Goal: Navigation & Orientation: Find specific page/section

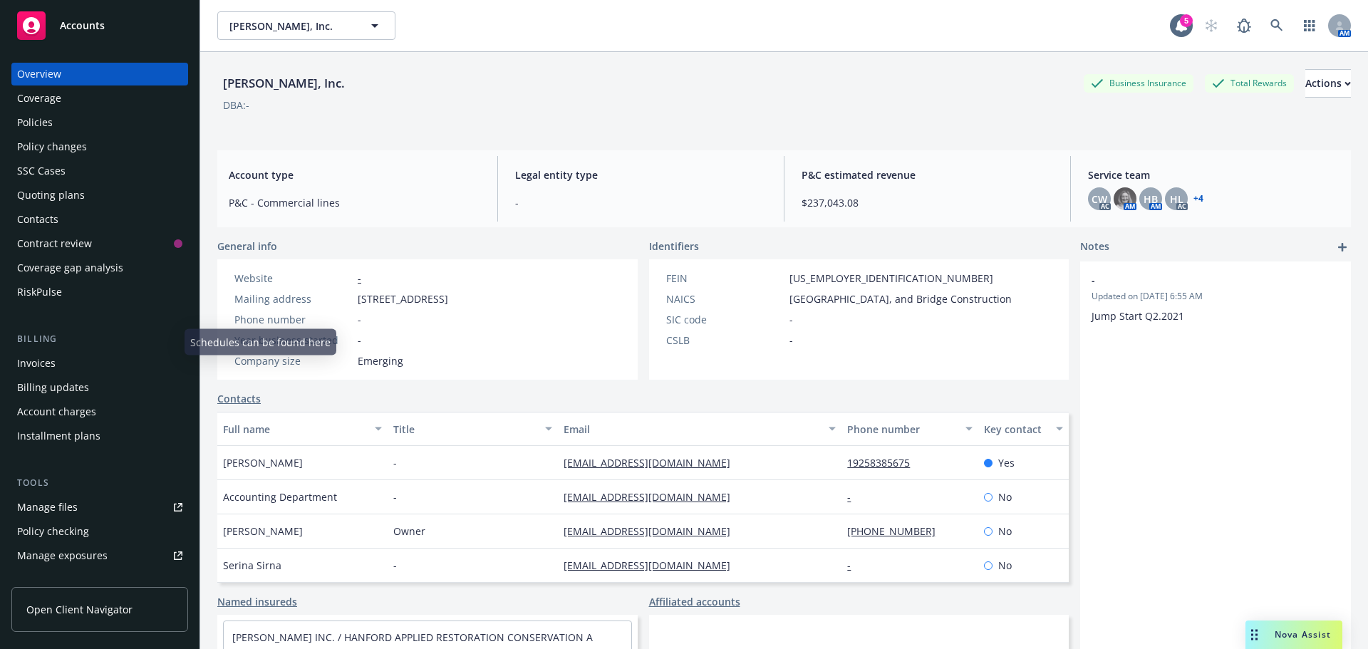
scroll to position [214, 0]
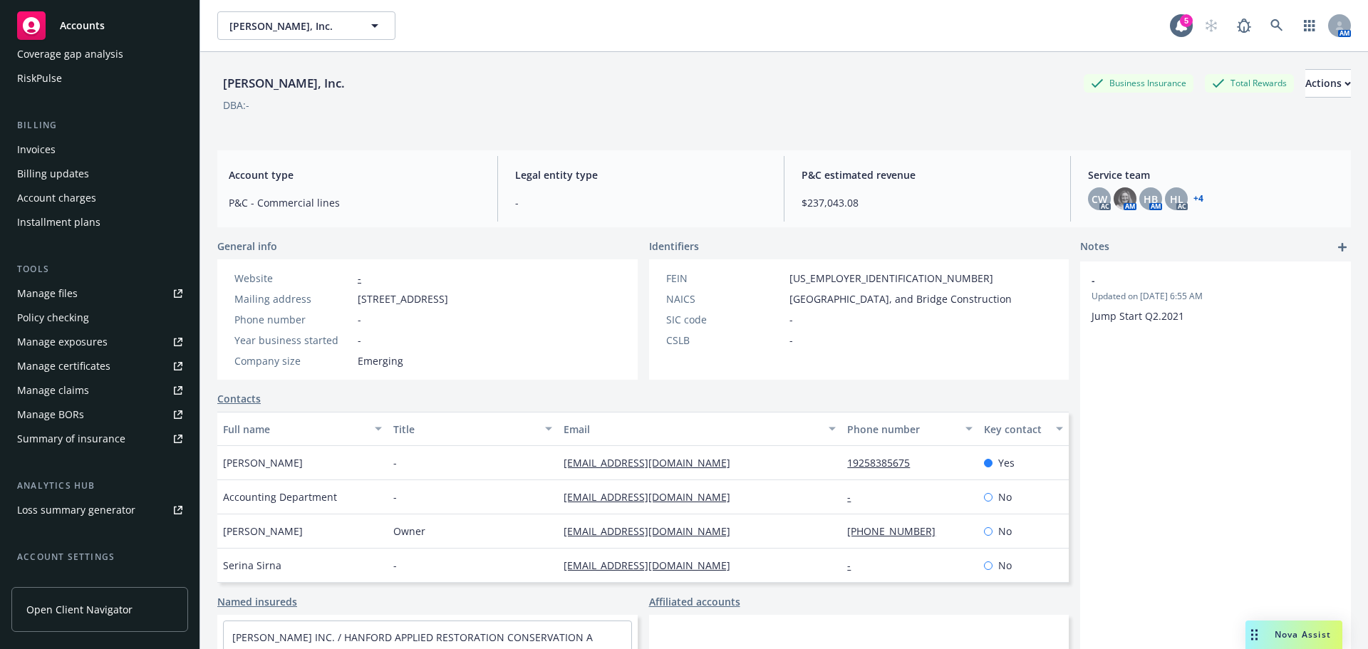
click at [89, 33] on div "Accounts" at bounding box center [99, 25] width 165 height 29
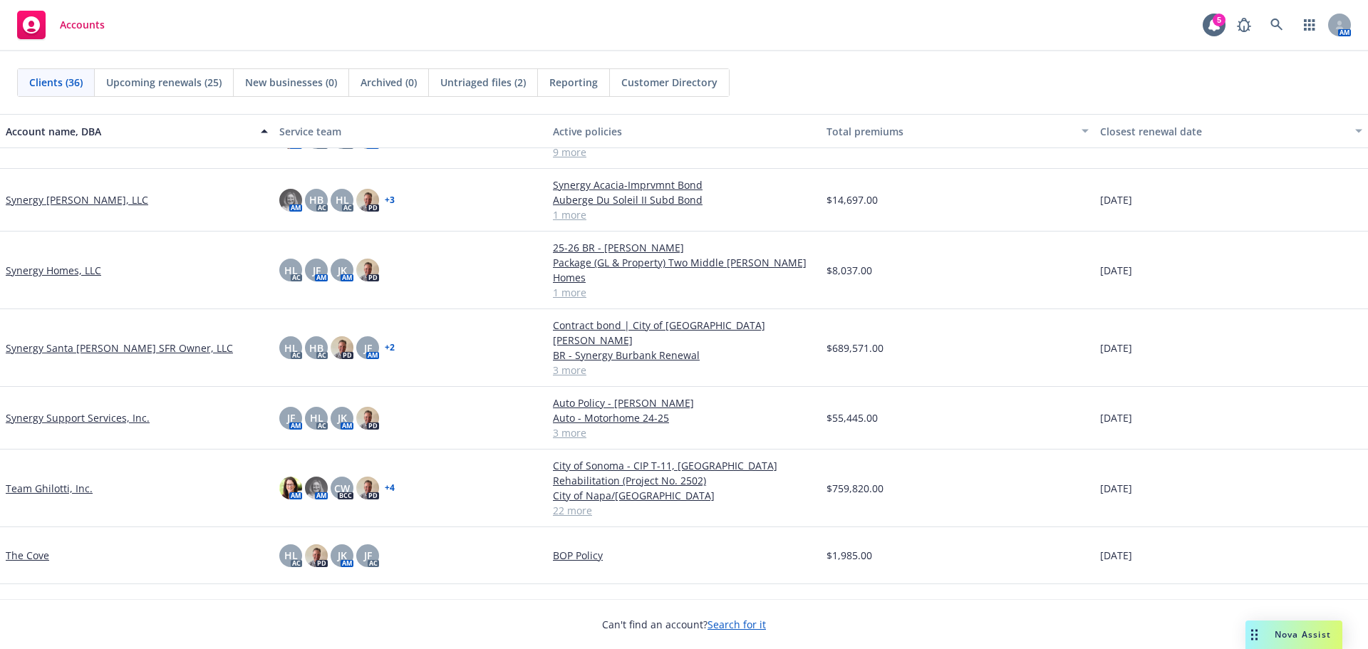
scroll to position [1639, 0]
